Goal: Navigation & Orientation: Find specific page/section

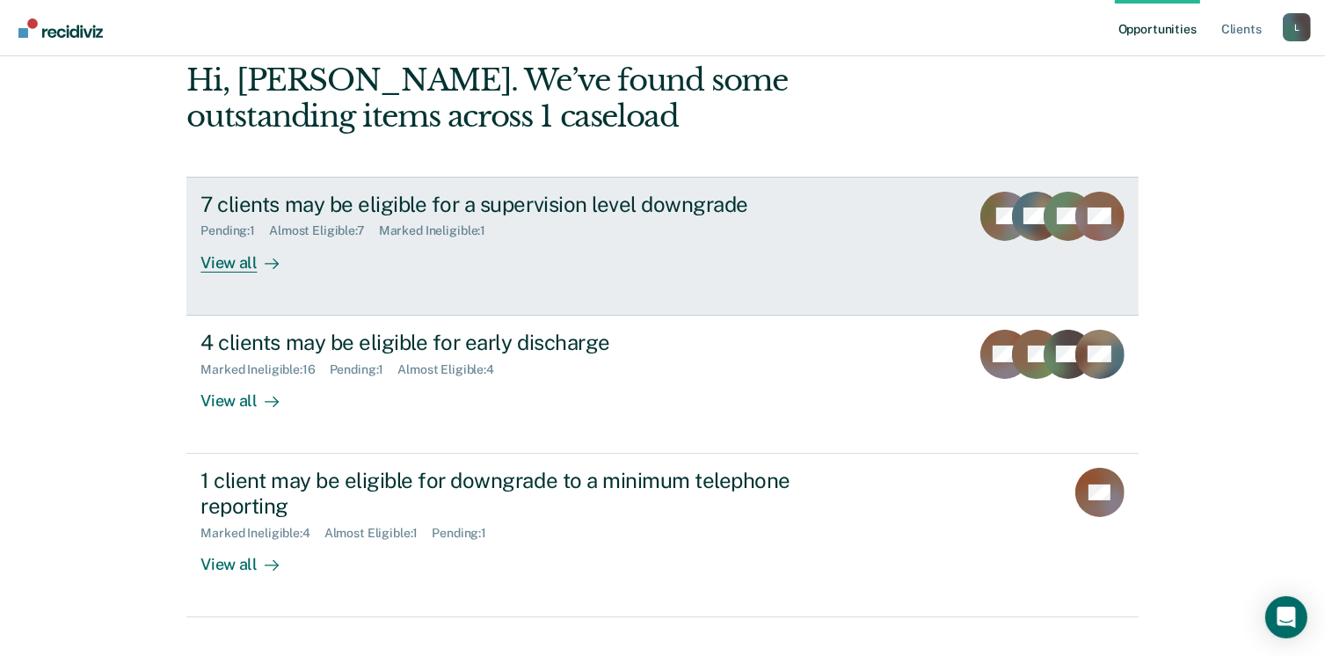
scroll to position [106, 0]
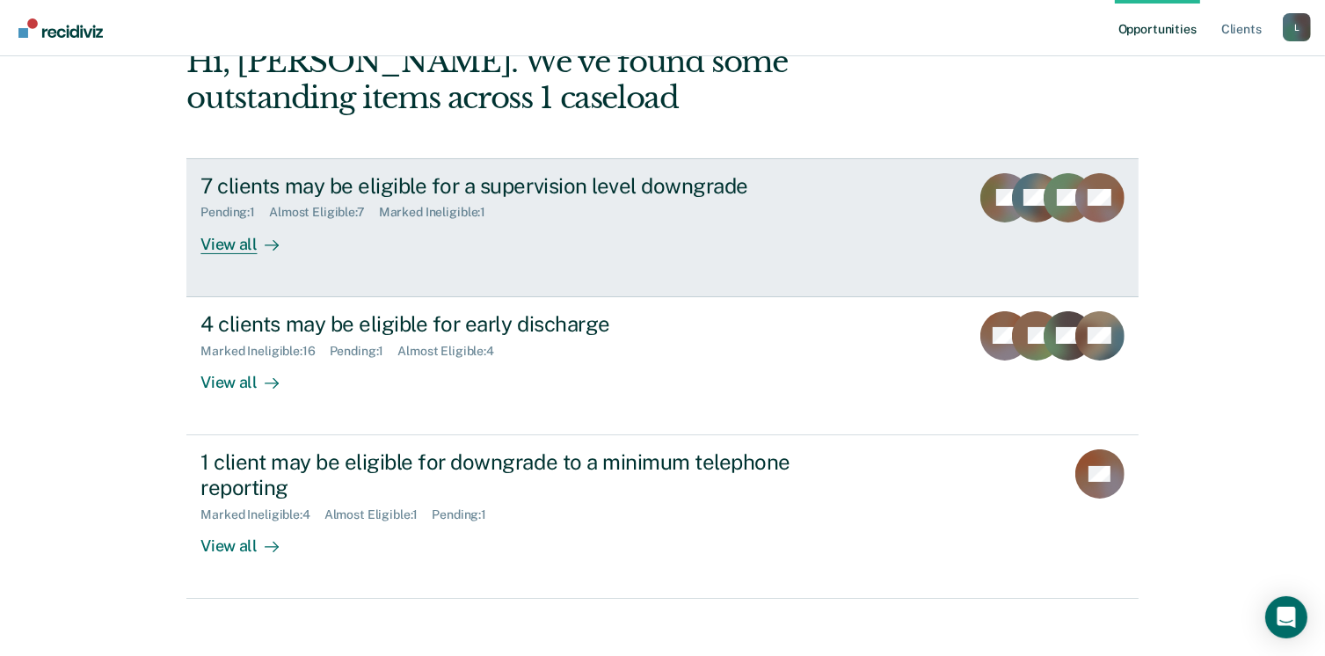
click at [244, 249] on div "View all" at bounding box center [250, 237] width 98 height 34
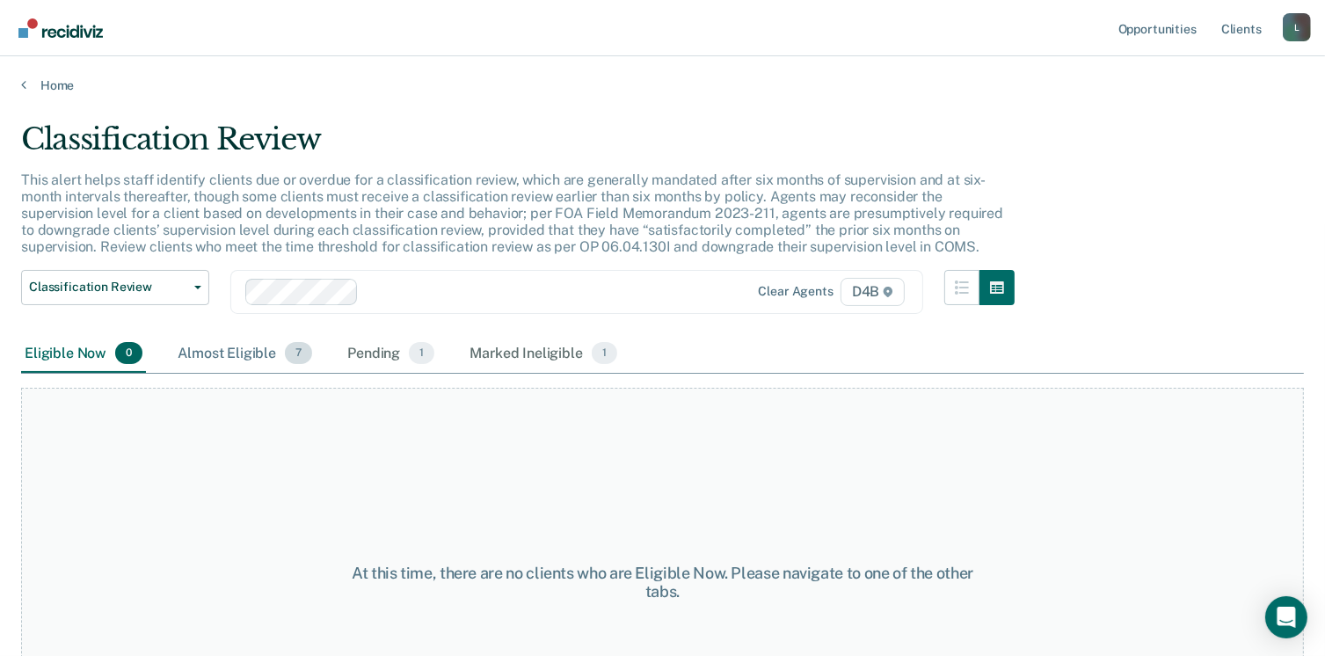
click at [205, 359] on div "Almost Eligible 7" at bounding box center [245, 354] width 142 height 39
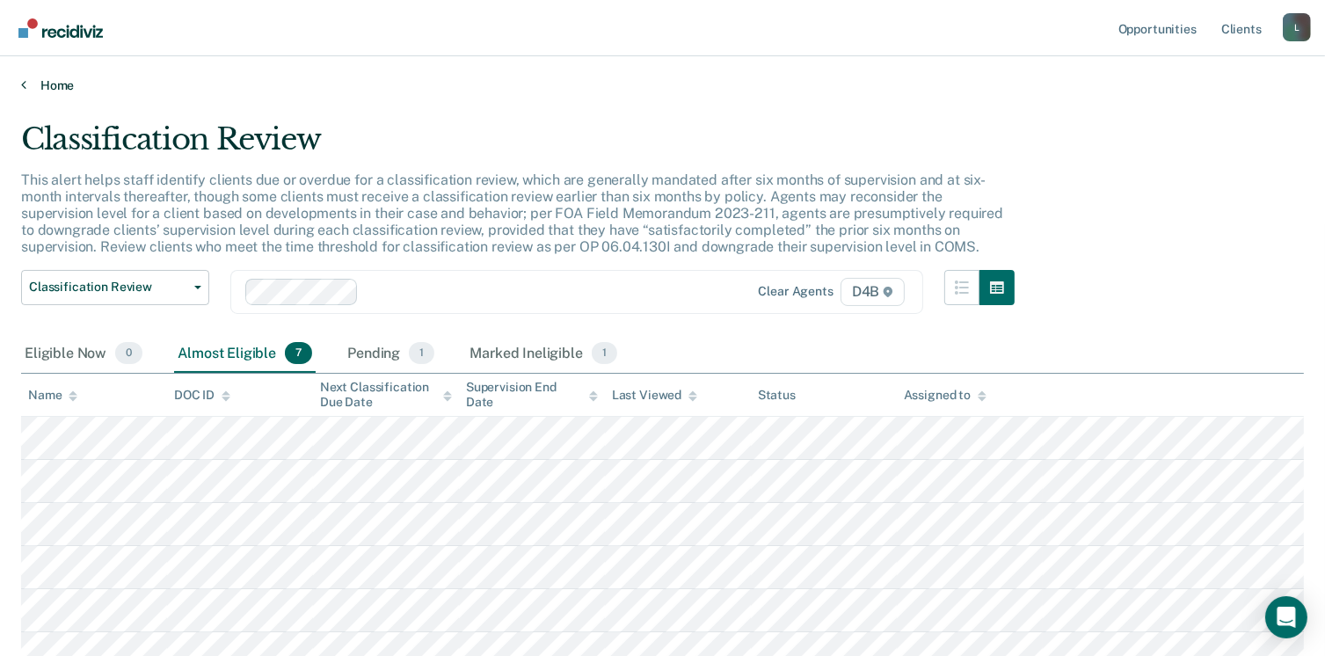
click at [64, 82] on link "Home" at bounding box center [662, 85] width 1283 height 16
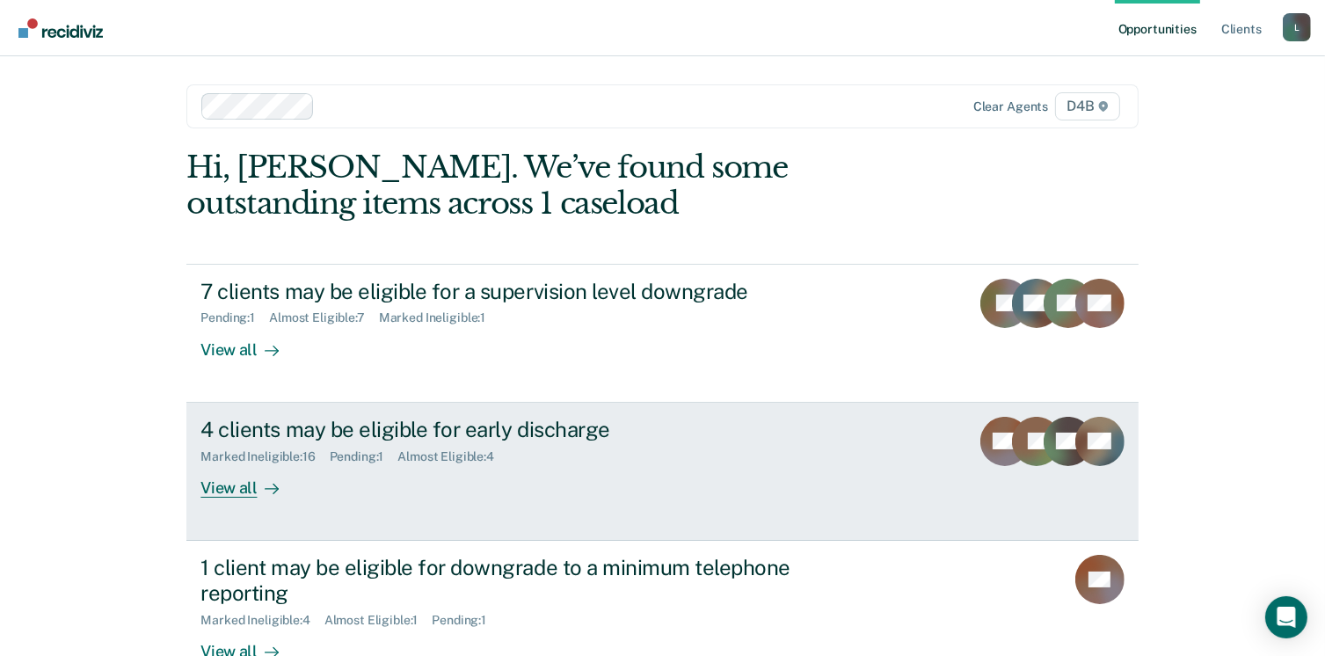
click at [222, 491] on div "View all" at bounding box center [250, 480] width 98 height 34
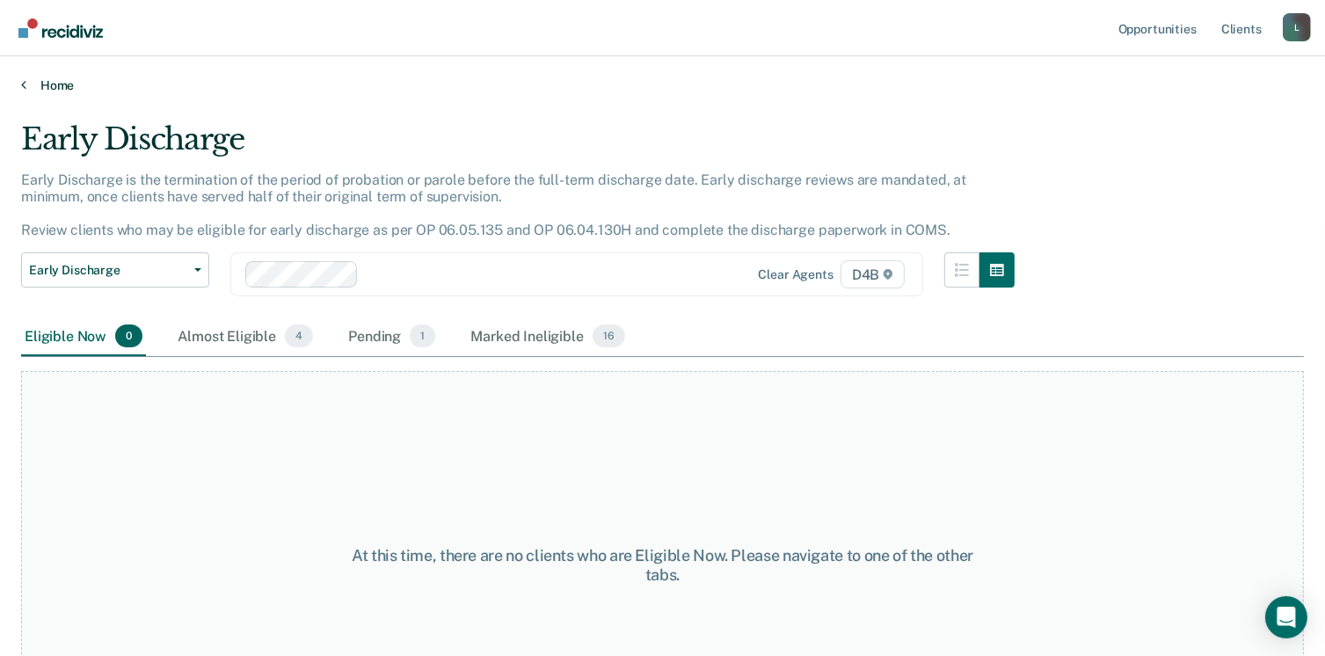
click at [47, 77] on link "Home" at bounding box center [662, 85] width 1283 height 16
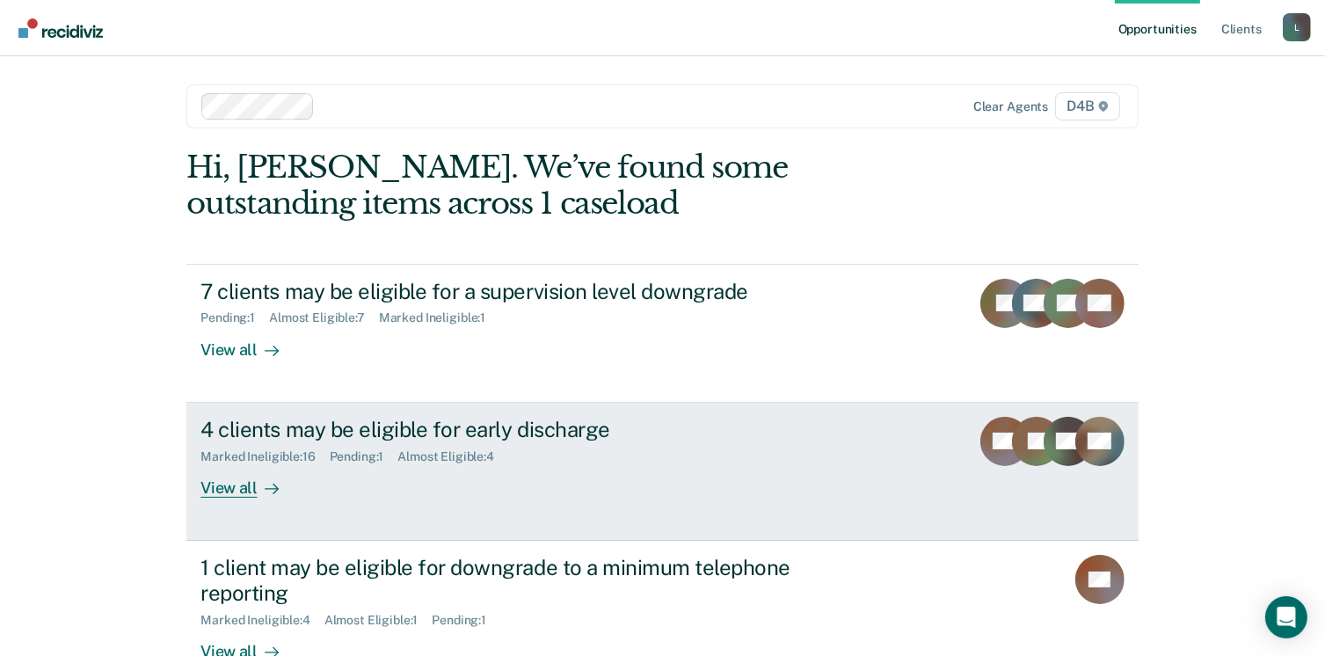
scroll to position [117, 0]
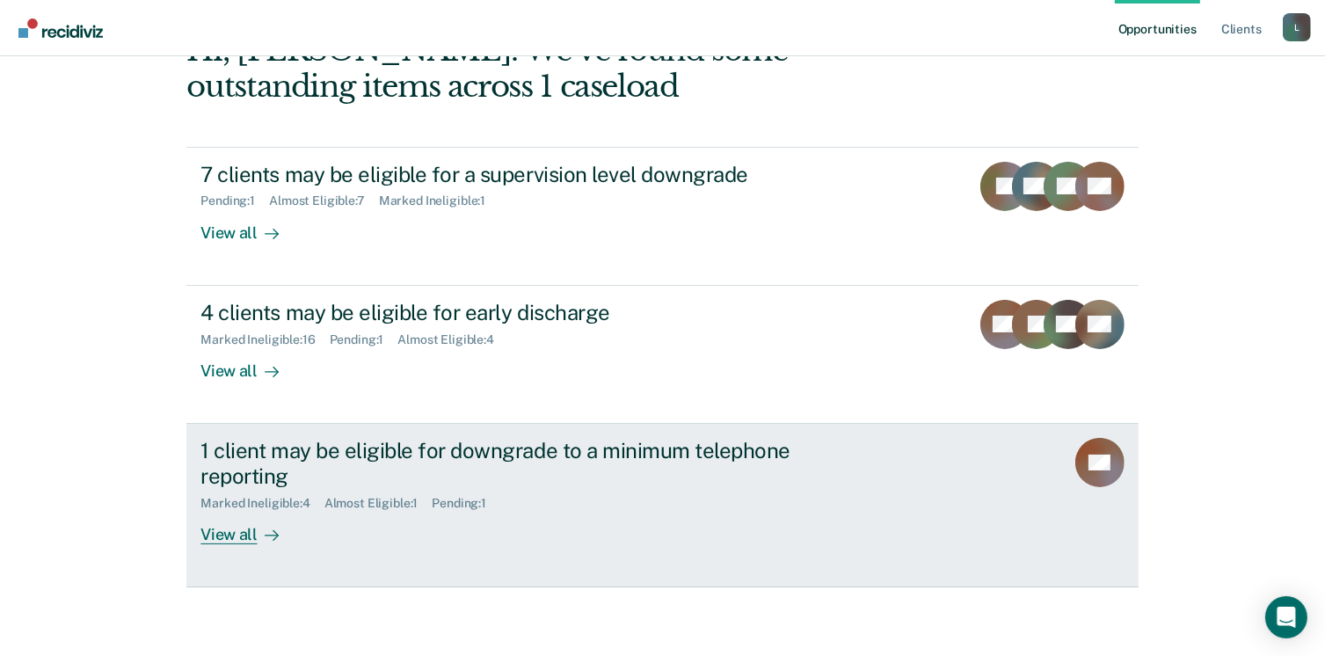
click at [226, 542] on div "View all" at bounding box center [250, 527] width 98 height 34
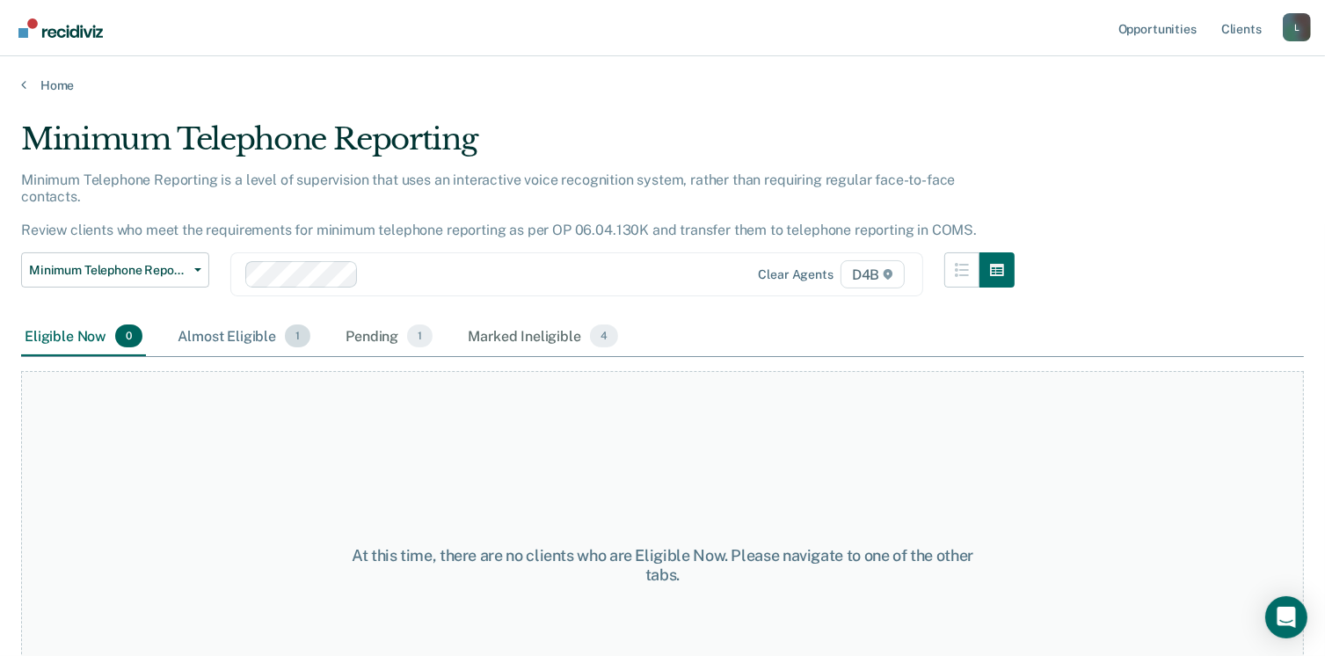
click at [219, 317] on div "Almost Eligible 1" at bounding box center [244, 336] width 140 height 39
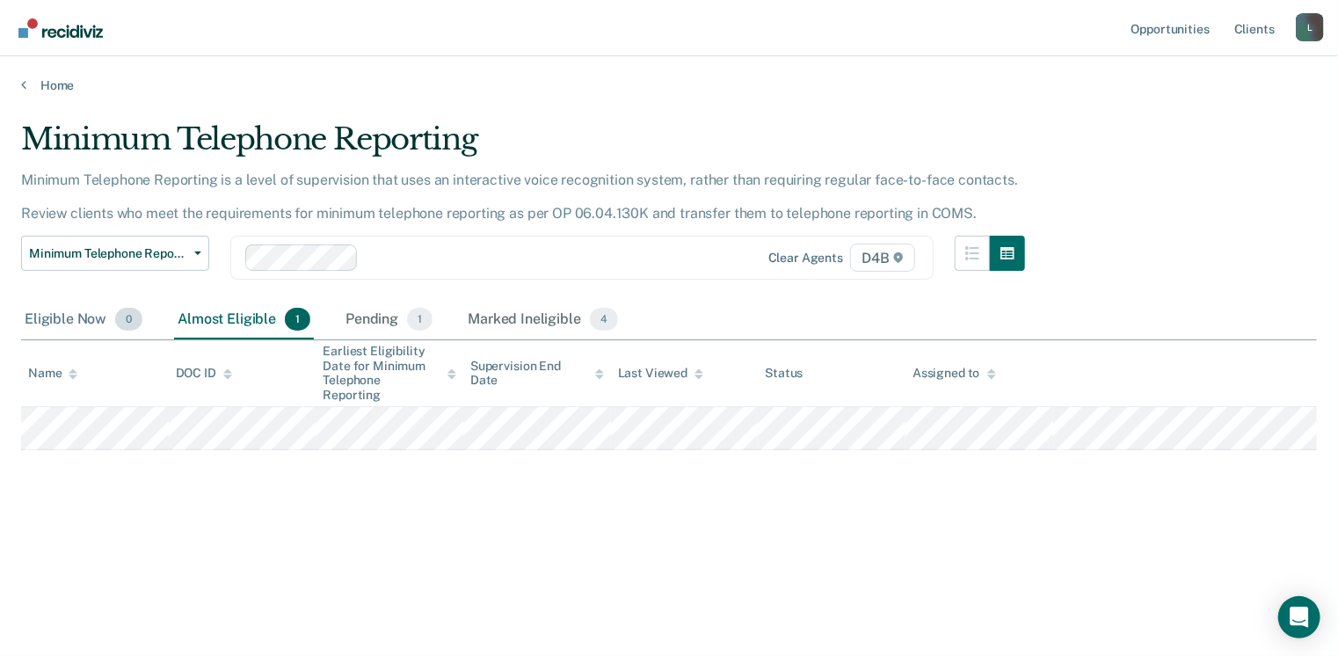
click at [57, 311] on div "Eligible Now 0" at bounding box center [83, 320] width 125 height 39
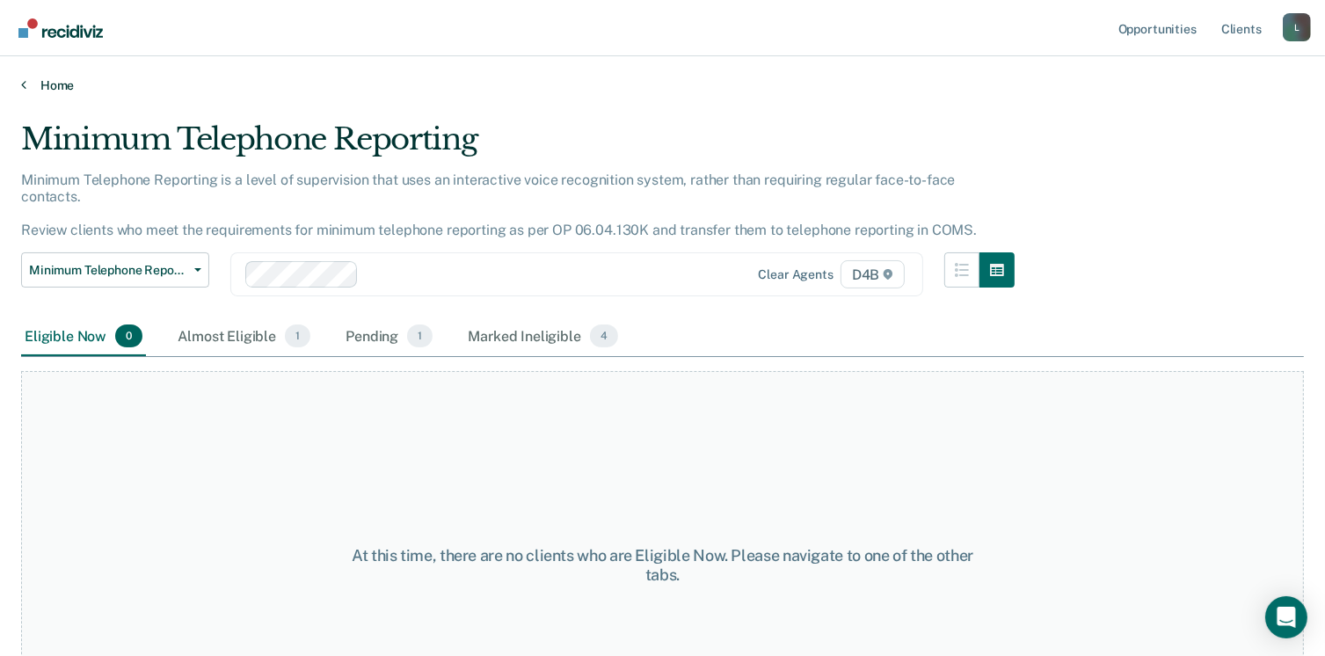
click at [42, 82] on link "Home" at bounding box center [662, 85] width 1283 height 16
